Goal: Transaction & Acquisition: Purchase product/service

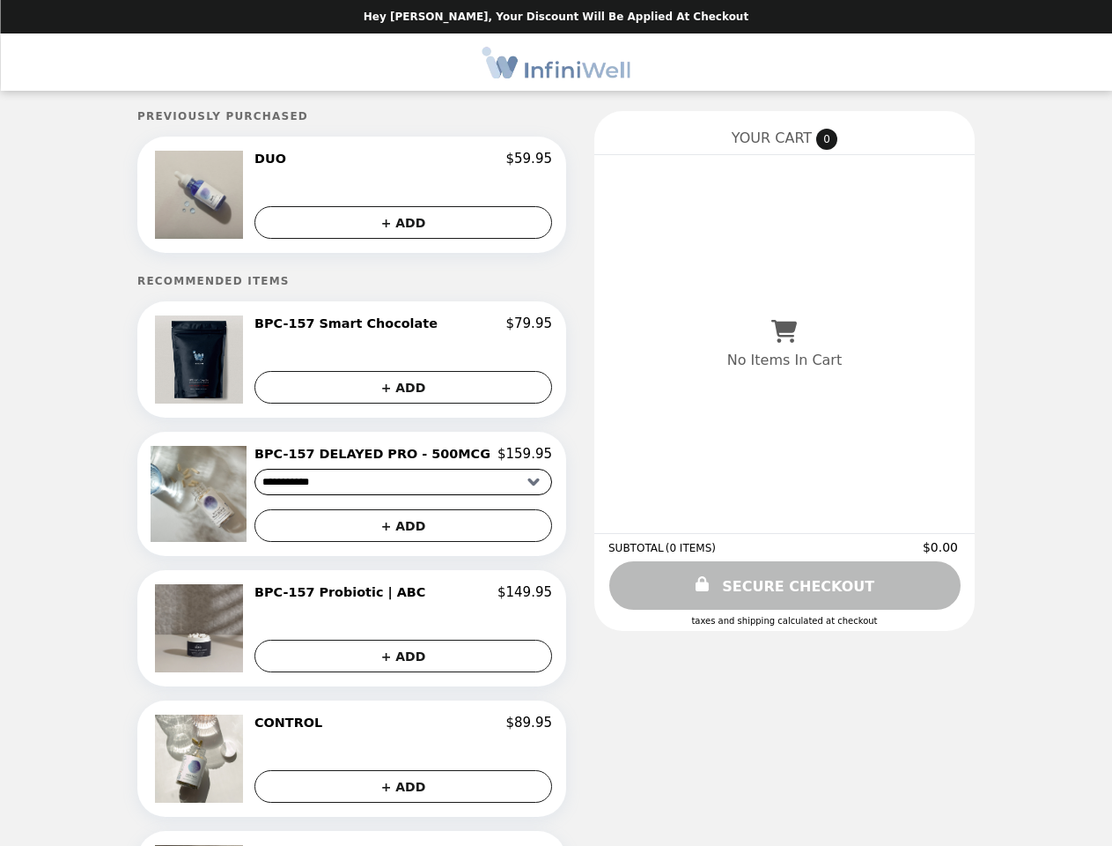
click at [229, 196] on img at bounding box center [201, 195] width 92 height 88
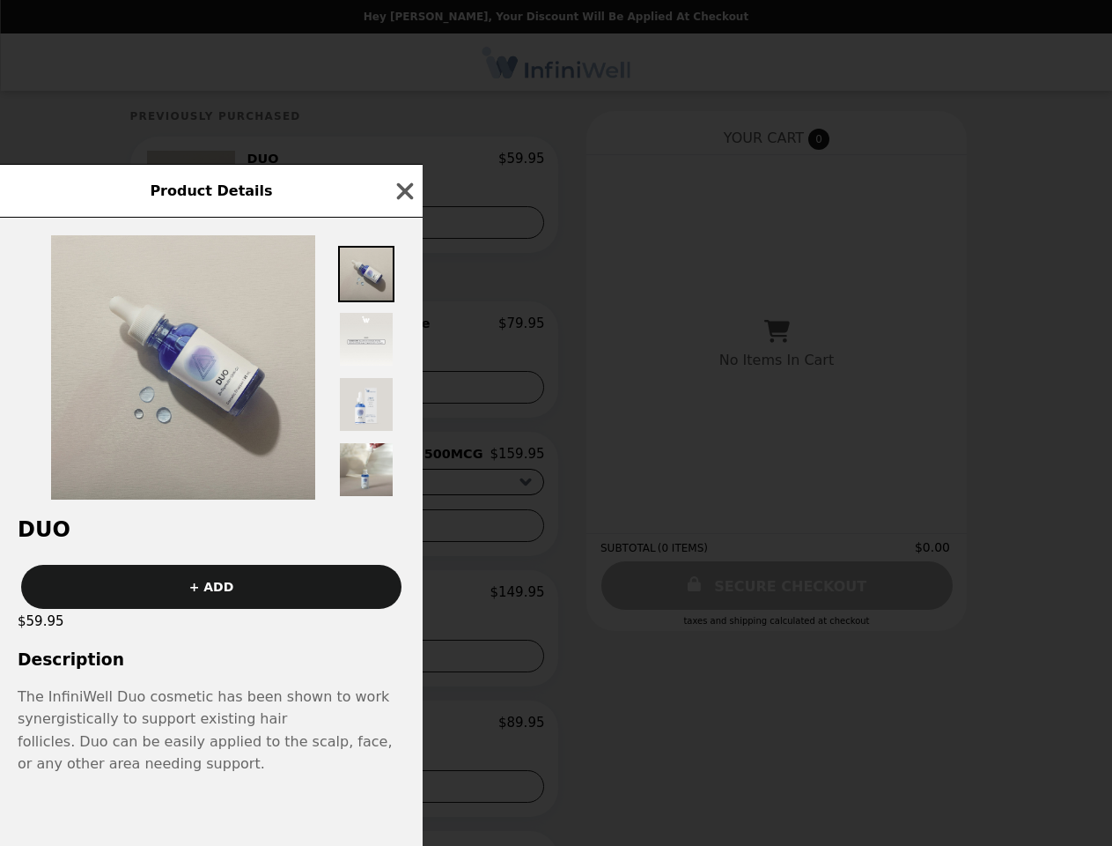
click at [403, 161] on div "Product Details DUO + ADD $59.95 Description The InfiniWell Duo cosmetic has be…" at bounding box center [556, 423] width 1112 height 846
click at [403, 224] on div at bounding box center [211, 359] width 423 height 282
click at [229, 363] on img at bounding box center [183, 367] width 264 height 264
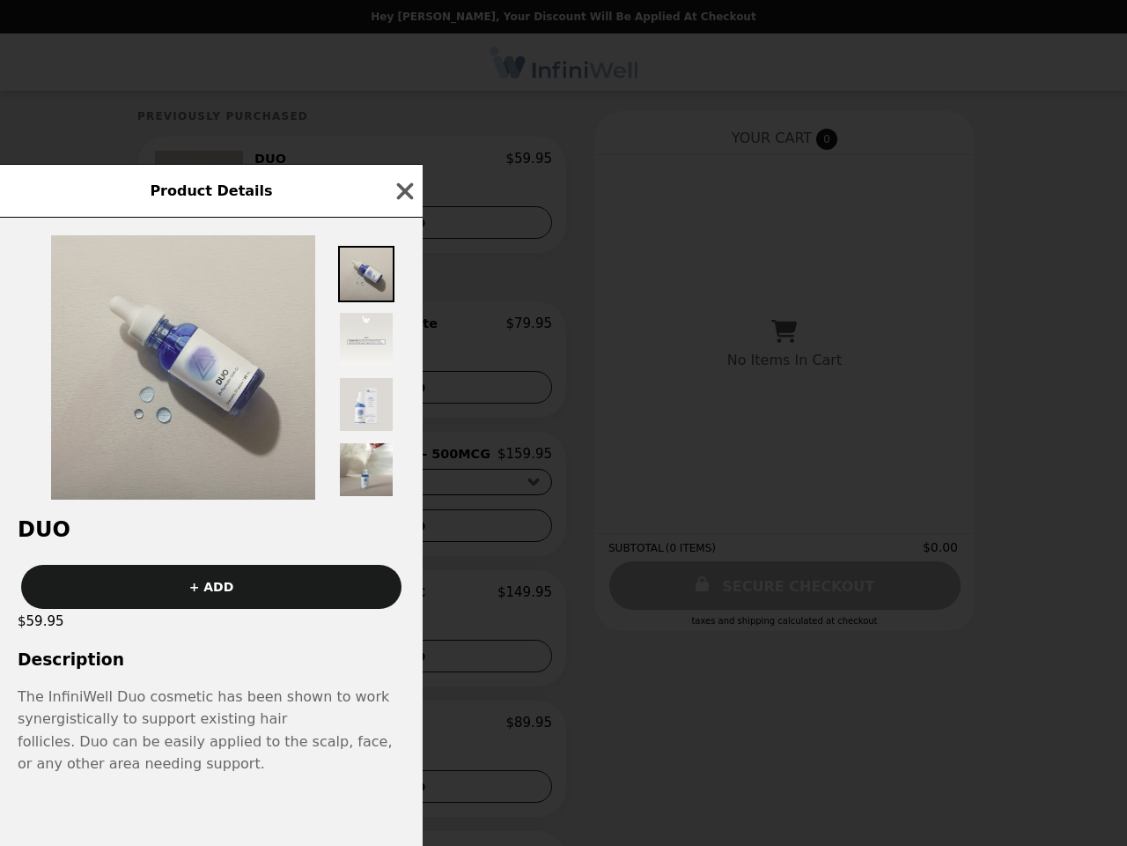
click at [403, 328] on div "Product Details DUO + ADD $59.95 Description The InfiniWell Duo cosmetic has be…" at bounding box center [563, 423] width 1127 height 846
click at [403, 390] on div at bounding box center [211, 359] width 423 height 282
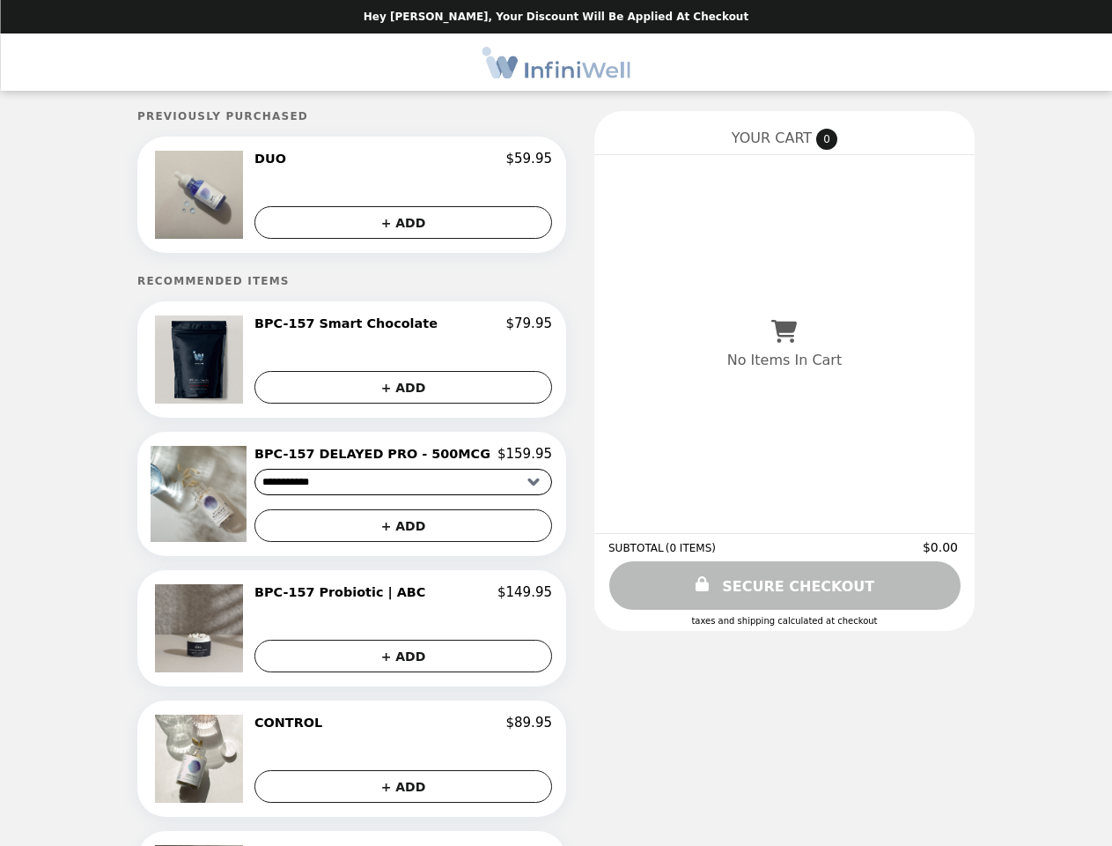
click at [229, 498] on img at bounding box center [201, 494] width 100 height 96
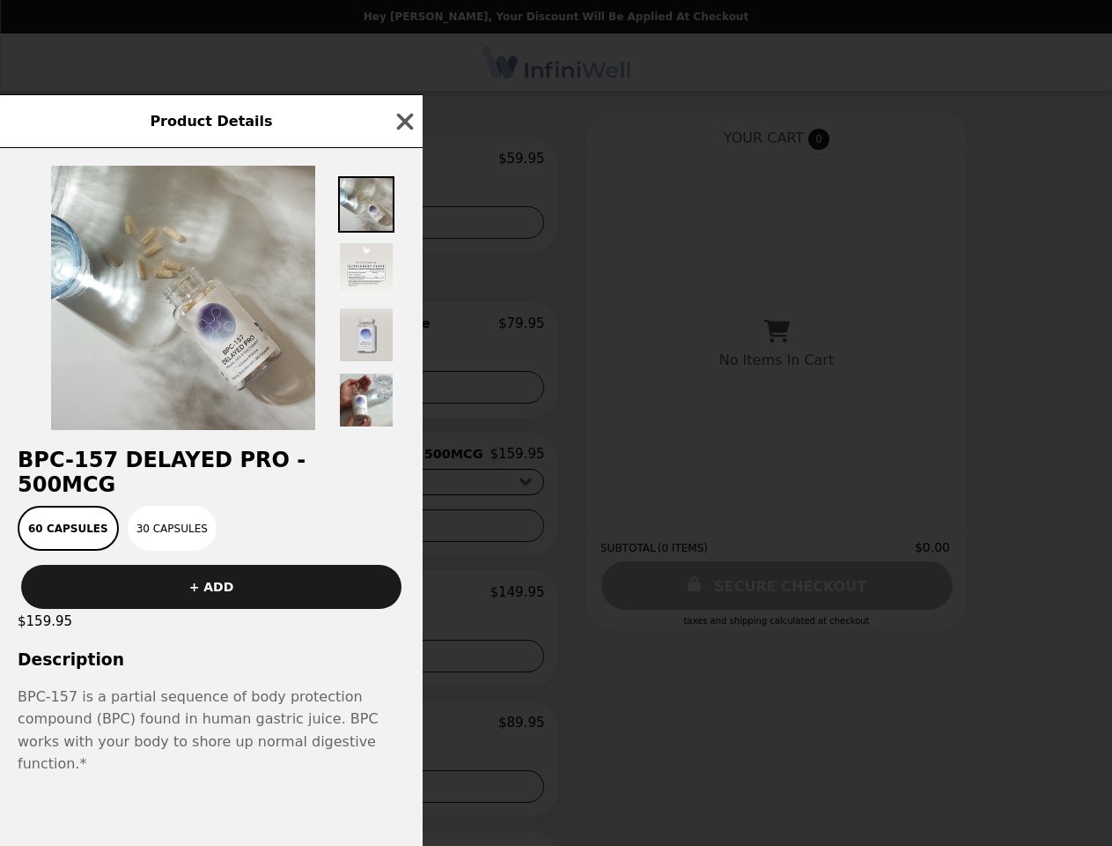
click at [403, 458] on div "Product Details BPC-157 DELAYED PRO - 500MCG 60 Capsules 30 Capsules + ADD $159…" at bounding box center [556, 423] width 1112 height 846
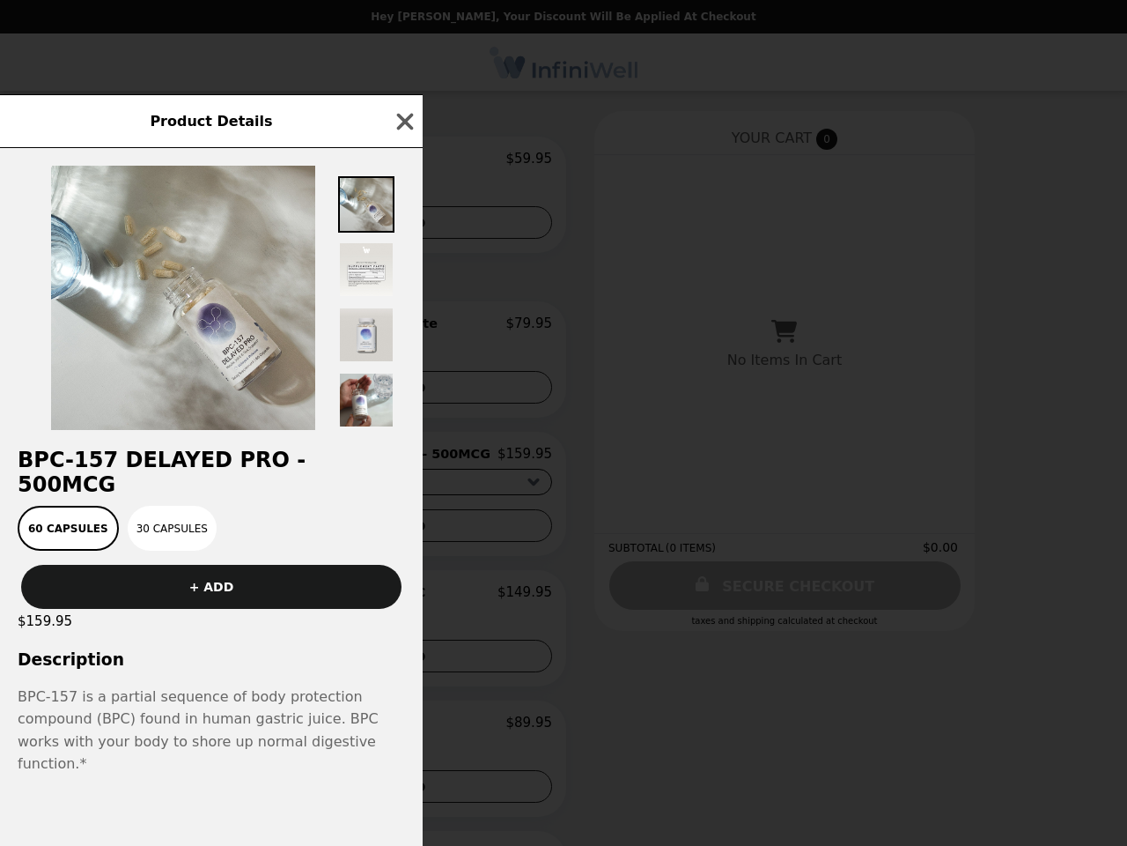
click at [403, 530] on div "60 Capsules 30 Capsules" at bounding box center [212, 528] width 402 height 45
click at [229, 633] on div "$159.95" at bounding box center [211, 621] width 423 height 25
